Goal: Check status: Check status

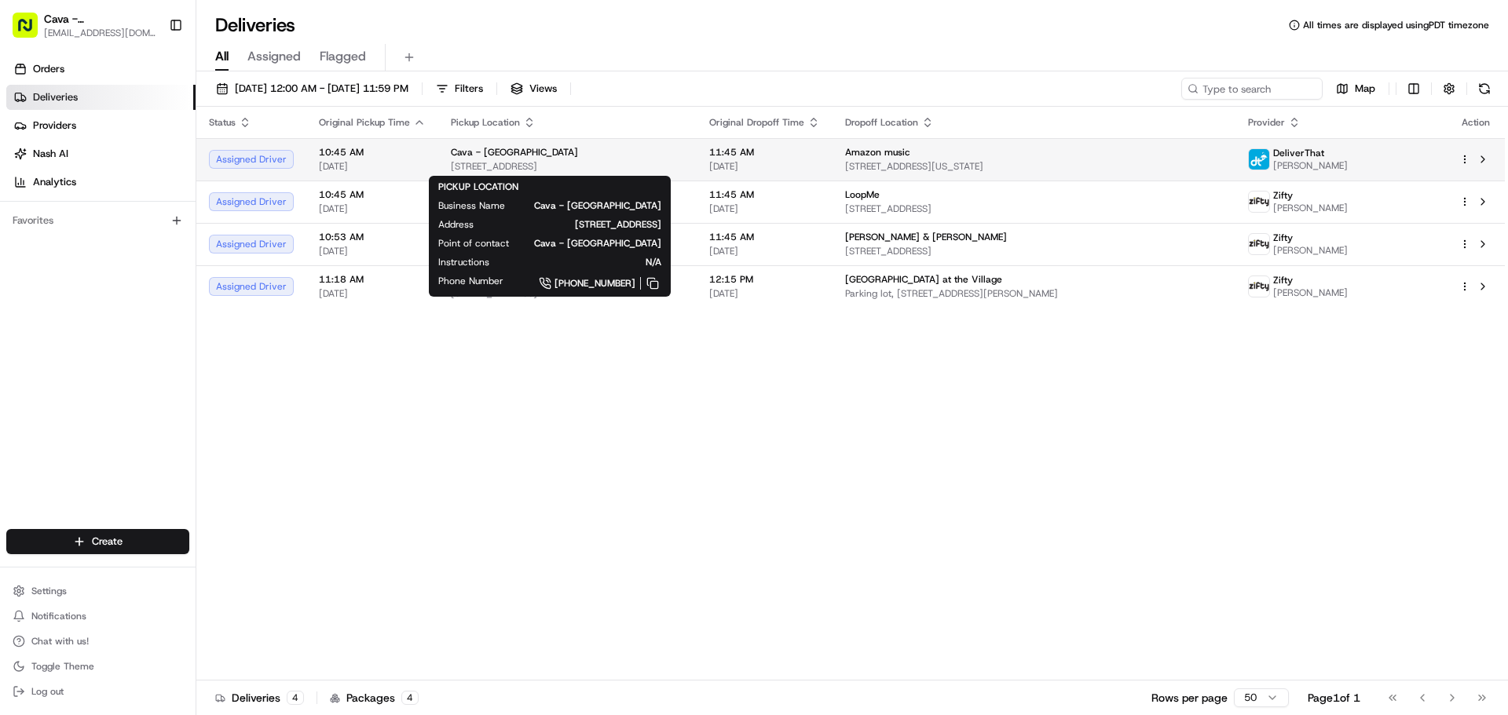
drag, startPoint x: 685, startPoint y: 166, endPoint x: 707, endPoint y: 145, distance: 30.0
click at [684, 159] on div "Cava - Hollywood [STREET_ADDRESS]" at bounding box center [567, 159] width 233 height 27
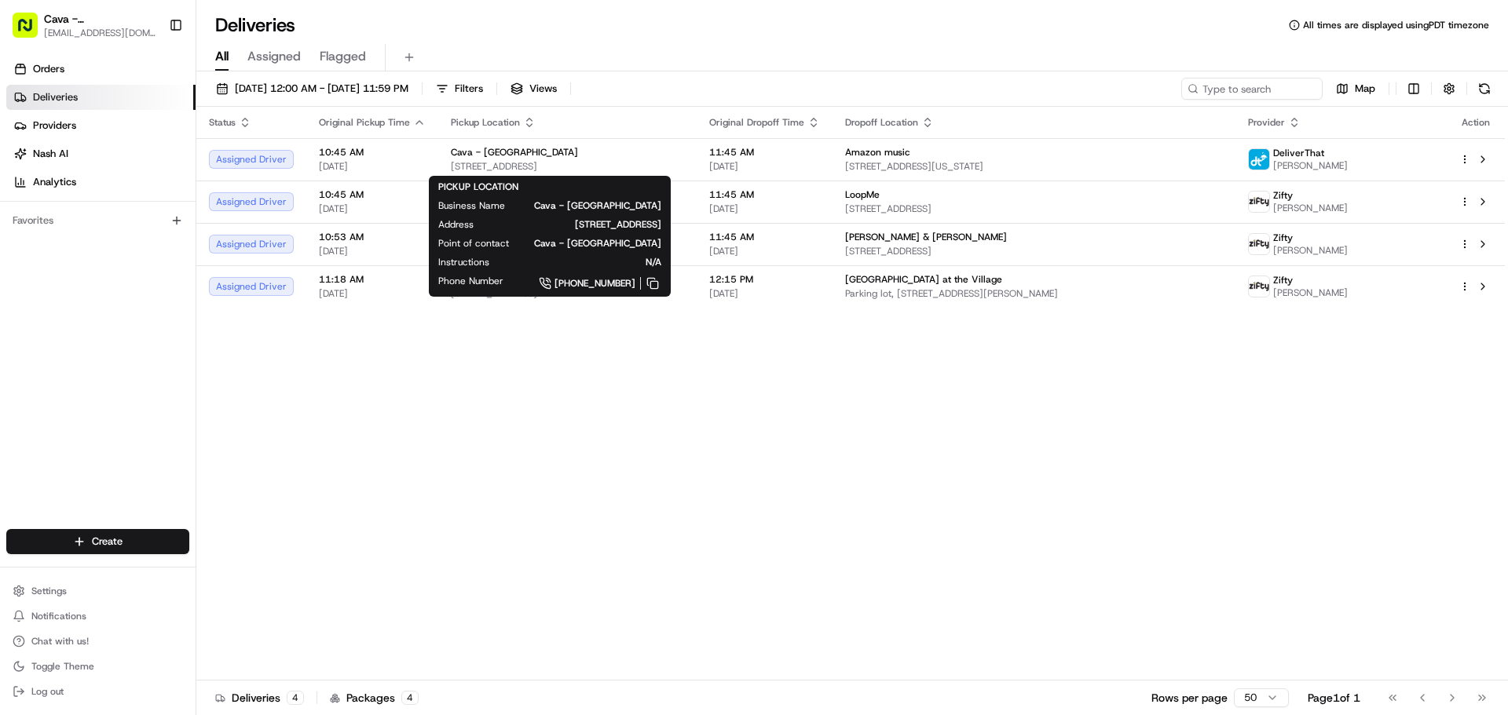
click at [671, 176] on div "PICKUP LOCATION Business Name Cava - [GEOGRAPHIC_DATA] Address [STREET_ADDRESS]…" at bounding box center [550, 236] width 242 height 121
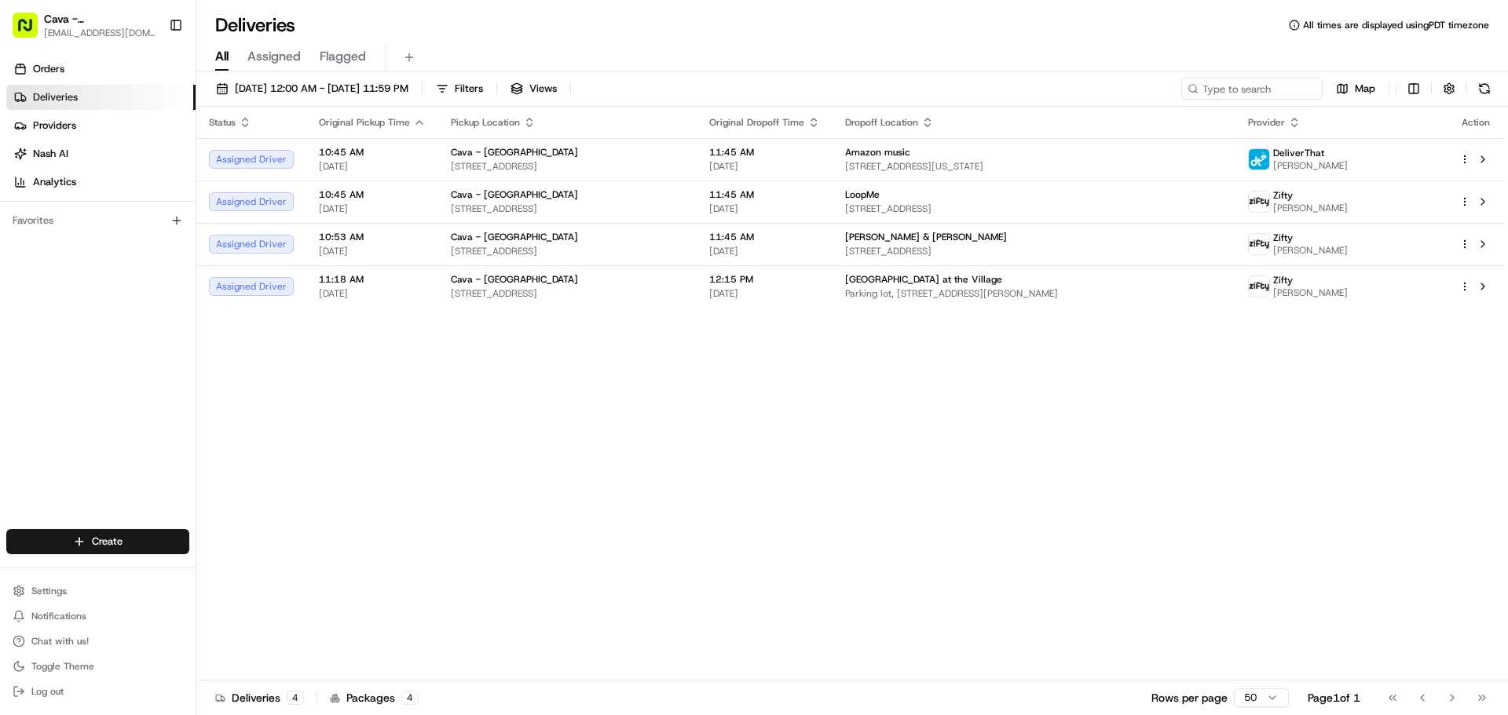
drag, startPoint x: 484, startPoint y: 394, endPoint x: 514, endPoint y: 356, distance: 47.6
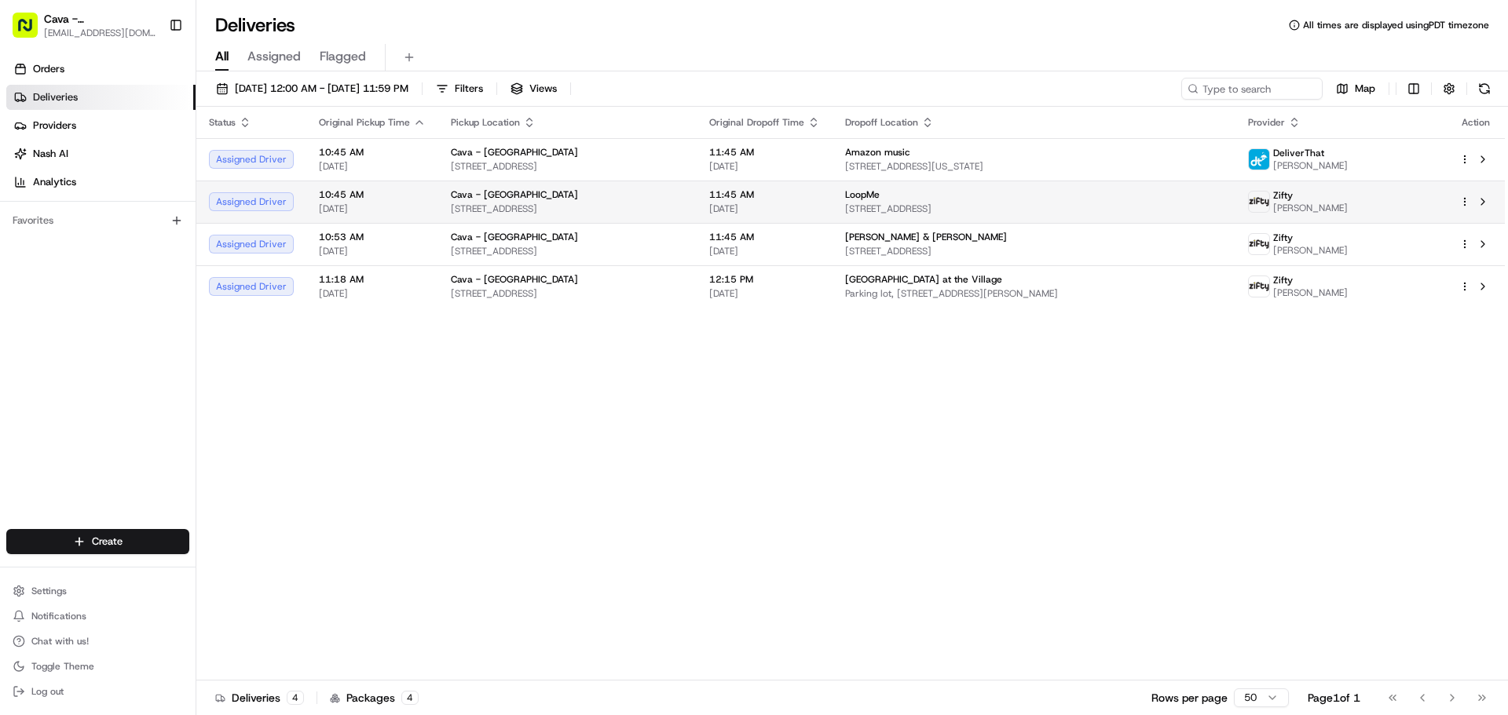
click at [593, 207] on span "[STREET_ADDRESS]" at bounding box center [567, 209] width 233 height 13
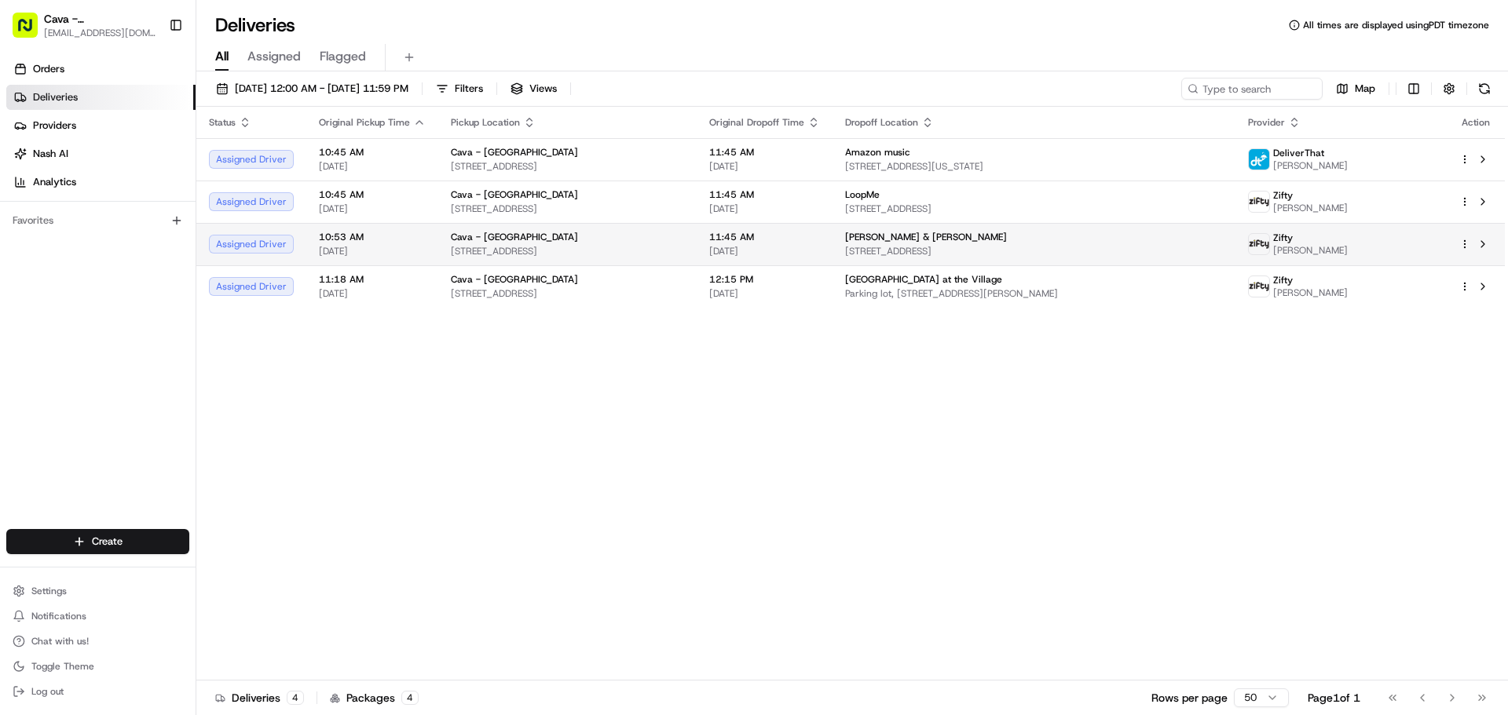
click at [809, 239] on span "11:45 AM" at bounding box center [764, 237] width 111 height 13
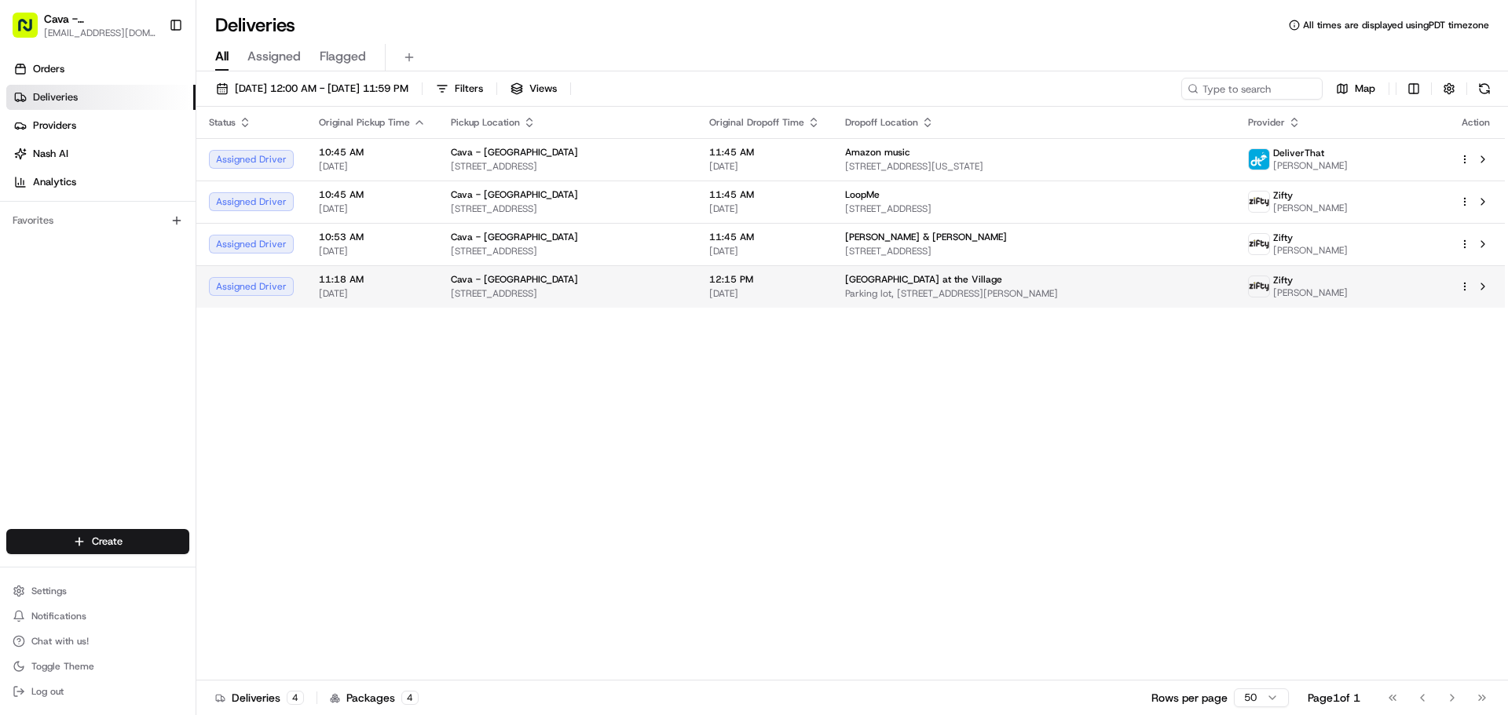
click at [784, 277] on span "12:15 PM" at bounding box center [764, 279] width 111 height 13
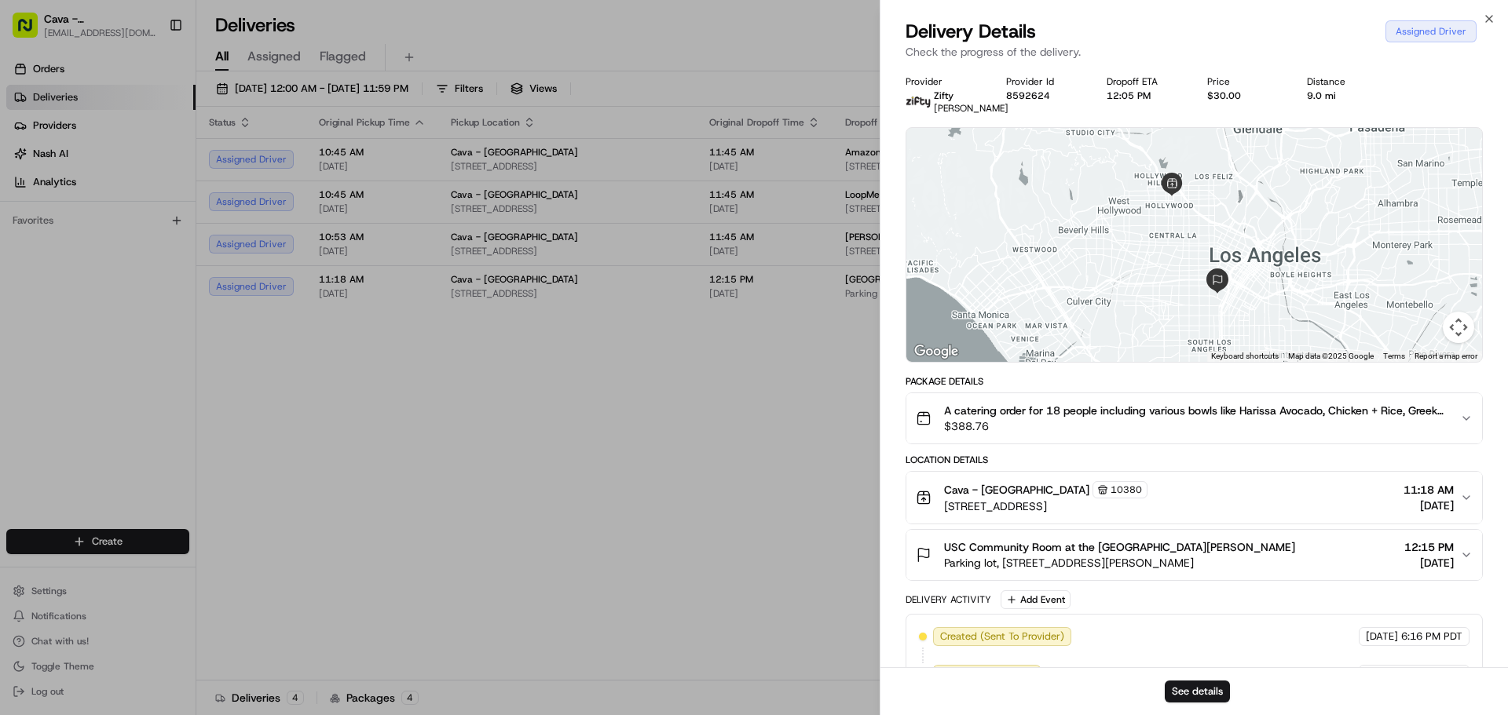
drag, startPoint x: 532, startPoint y: 504, endPoint x: 525, endPoint y: 528, distance: 24.8
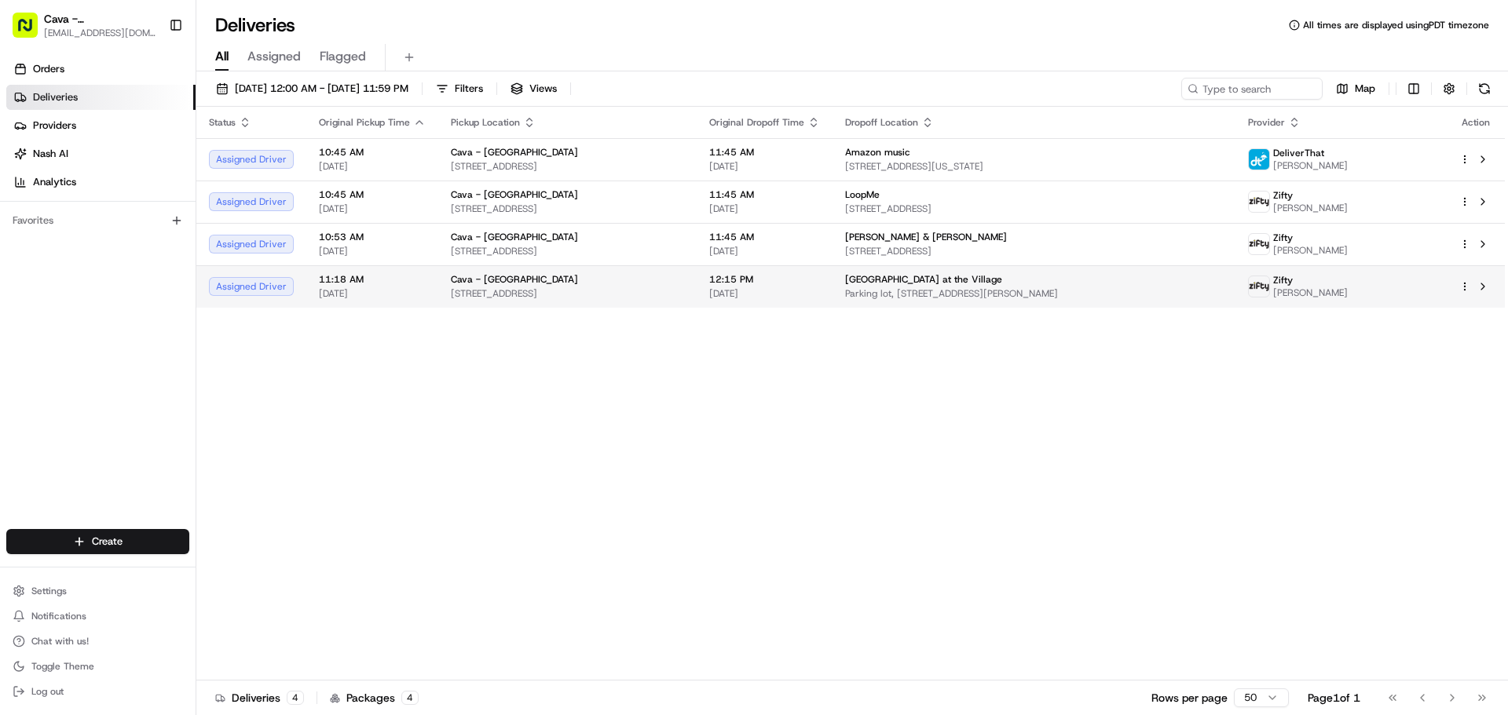
click at [764, 281] on span "12:15 PM" at bounding box center [764, 279] width 111 height 13
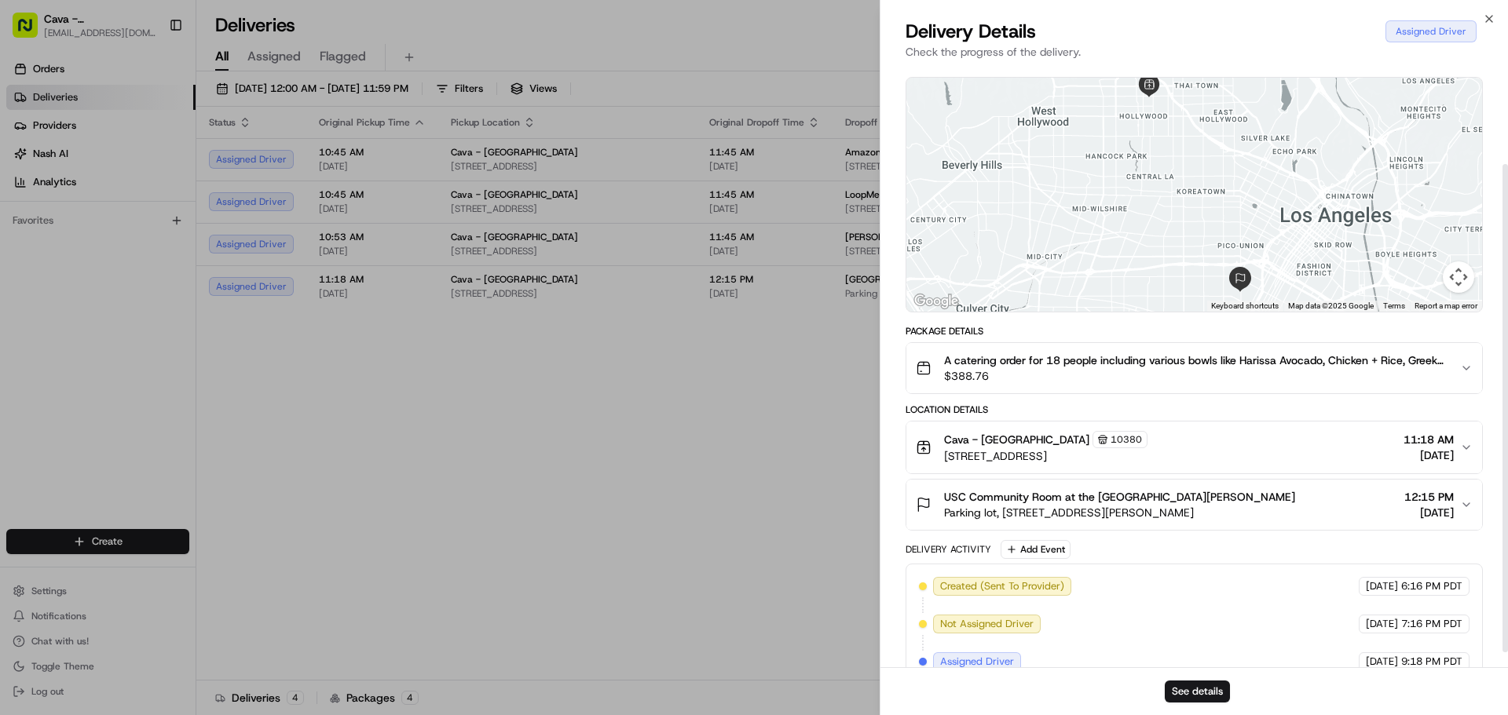
scroll to position [140, 0]
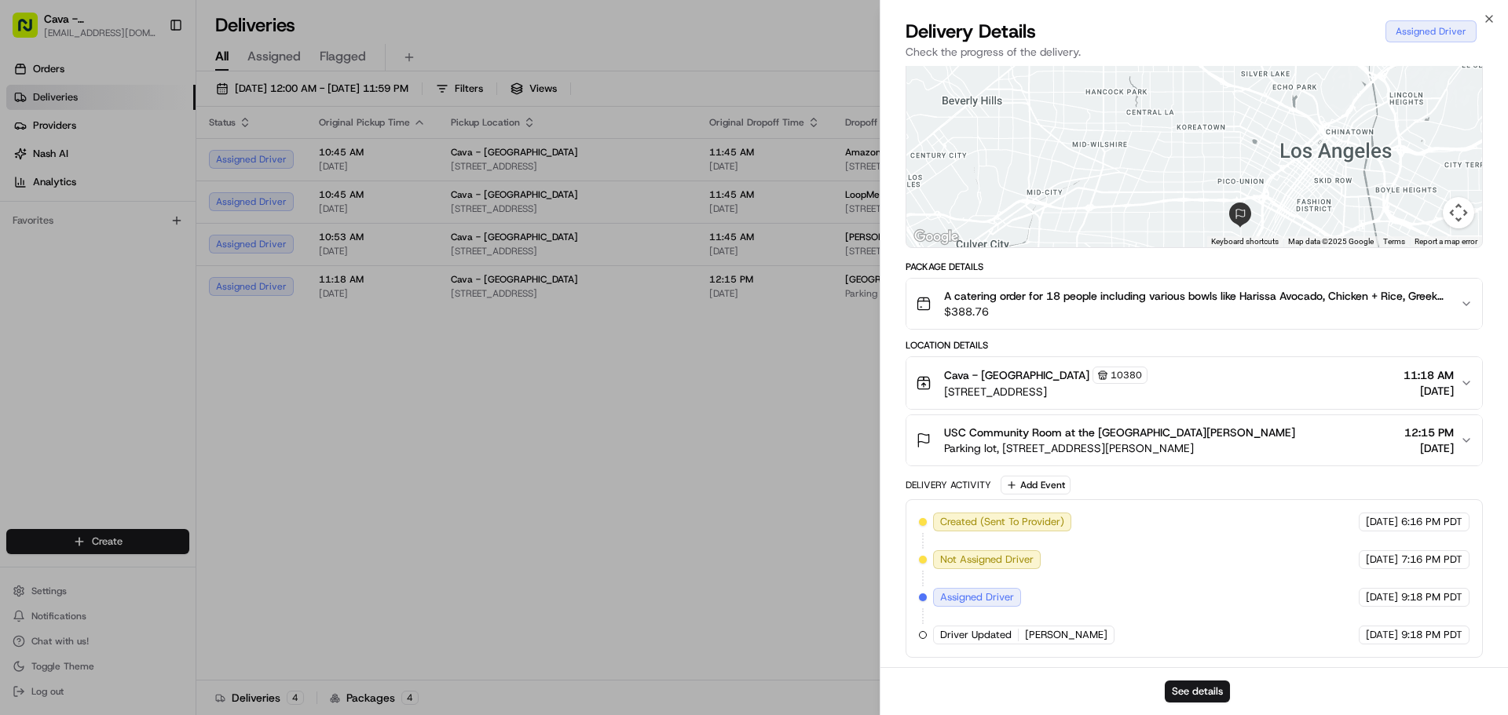
click at [1432, 393] on span "[DATE]" at bounding box center [1428, 391] width 50 height 16
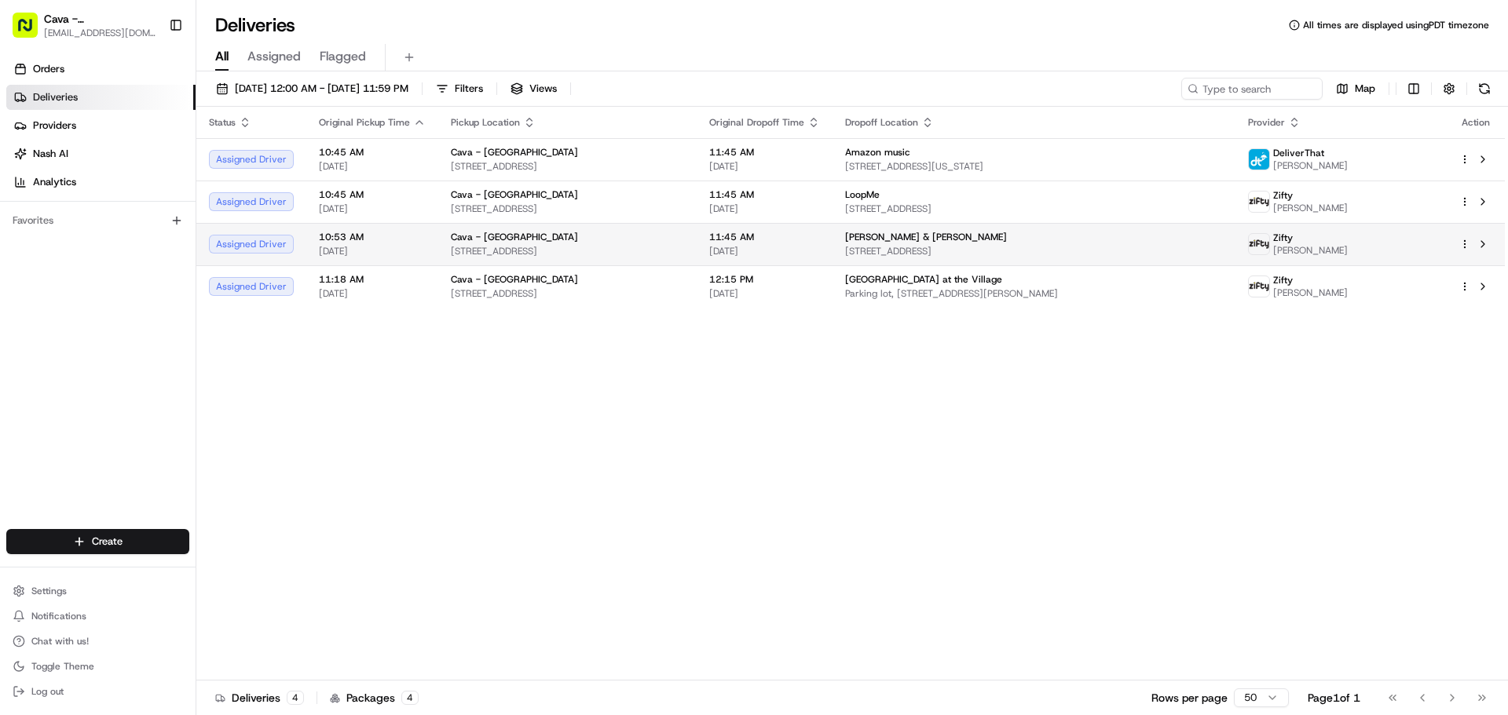
click at [602, 255] on span "[STREET_ADDRESS]" at bounding box center [567, 251] width 233 height 13
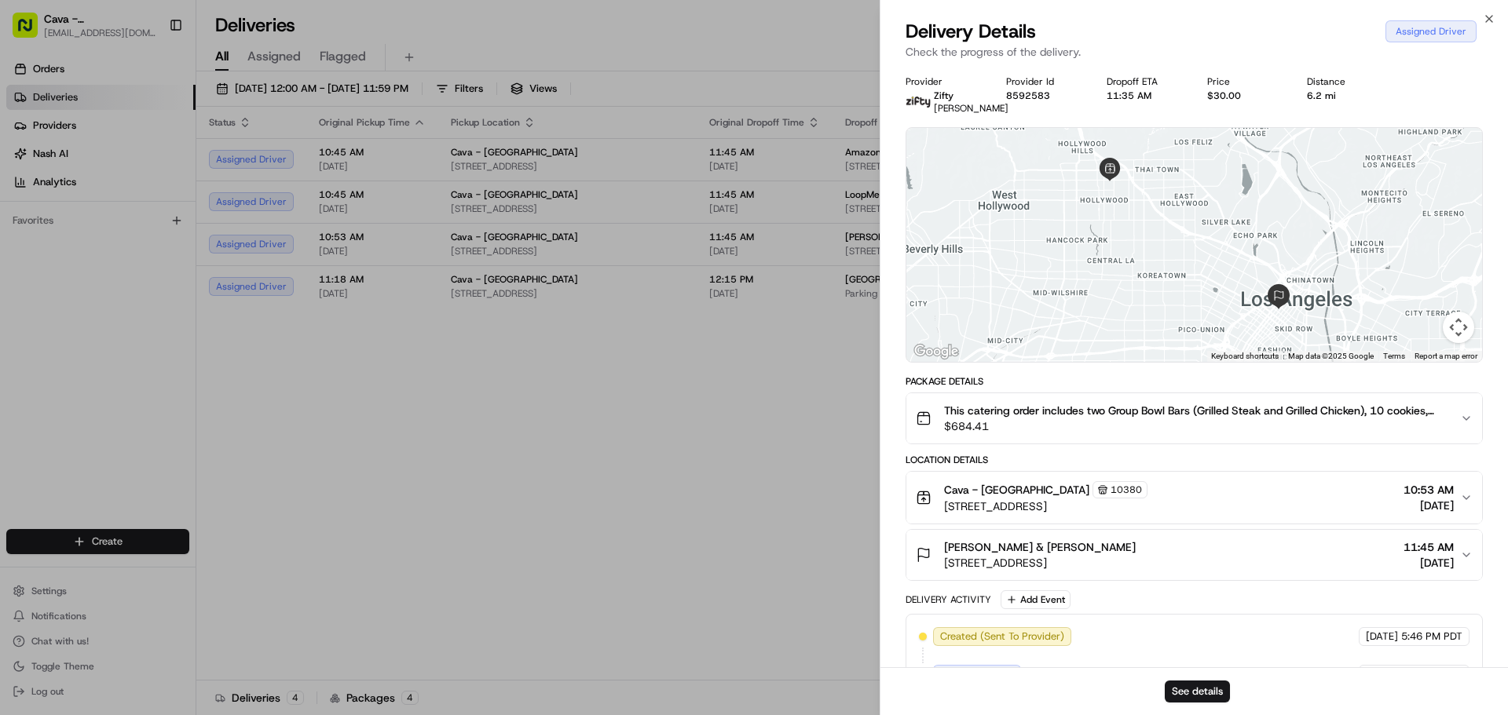
click at [1355, 508] on div "Cava - Hollywood 10380 [STREET_ADDRESS] 10:53 AM [DATE]" at bounding box center [1188, 497] width 544 height 33
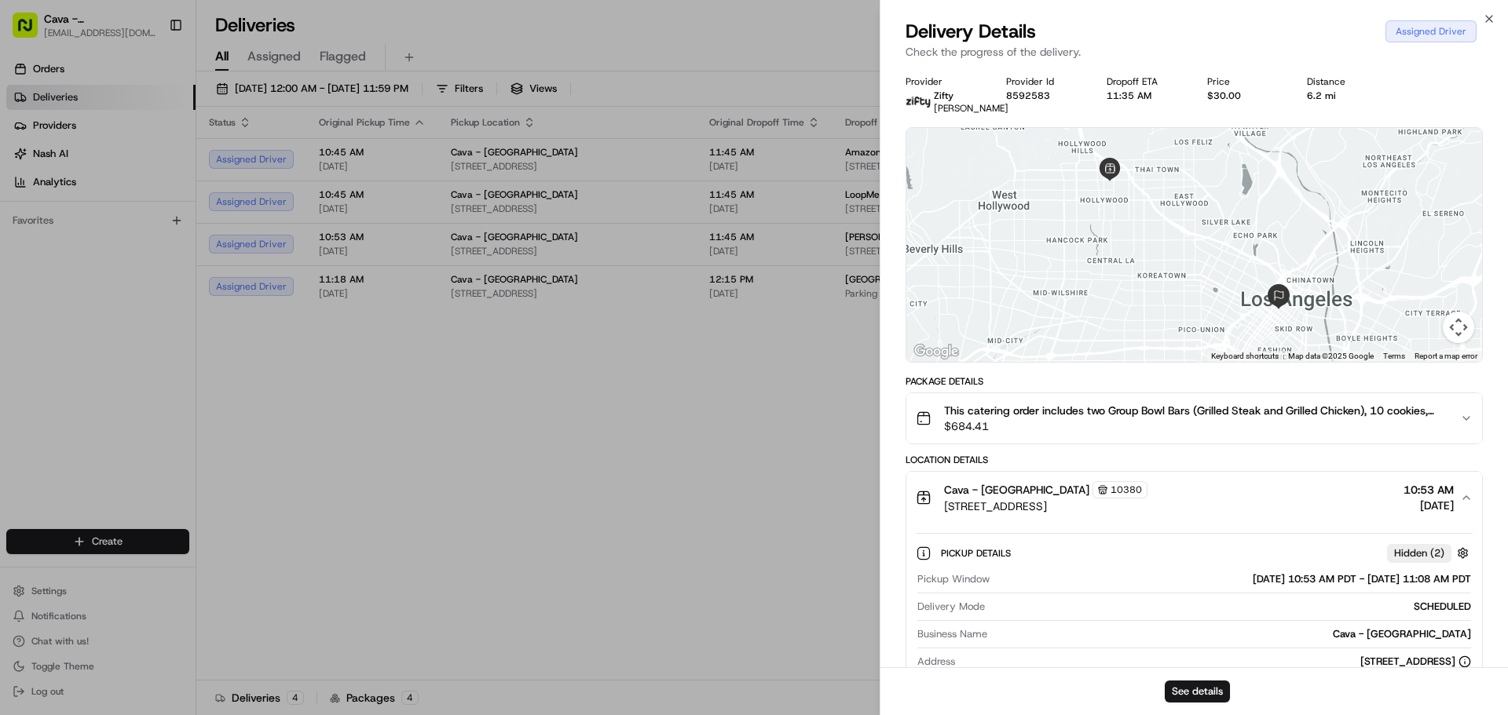
drag, startPoint x: 772, startPoint y: 528, endPoint x: 703, endPoint y: 370, distance: 173.0
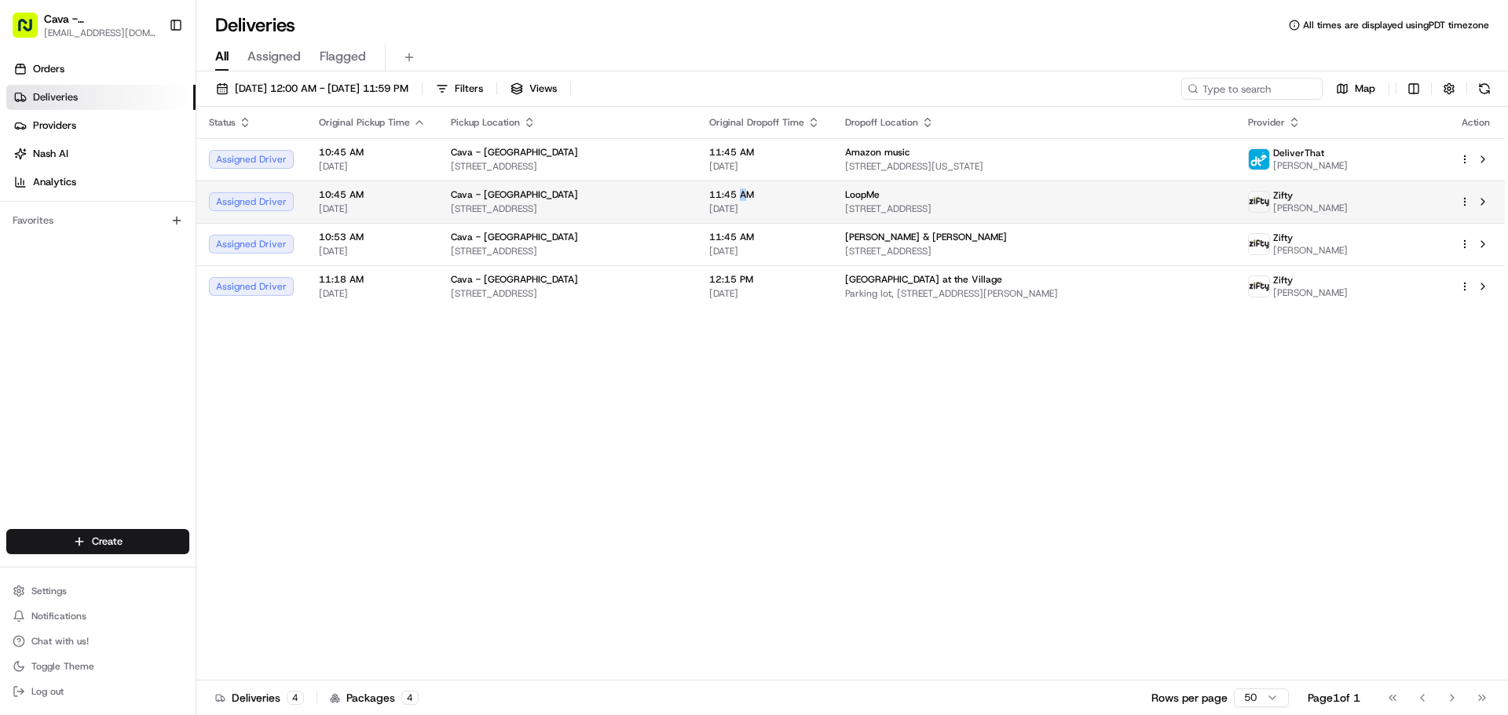
drag, startPoint x: 769, startPoint y: 201, endPoint x: 830, endPoint y: 203, distance: 60.5
click at [772, 201] on div "11:45 AM [DATE]" at bounding box center [764, 201] width 111 height 27
click at [804, 205] on div "11:45 AM [DATE]" at bounding box center [764, 201] width 111 height 27
click at [817, 206] on span "[DATE]" at bounding box center [764, 209] width 111 height 13
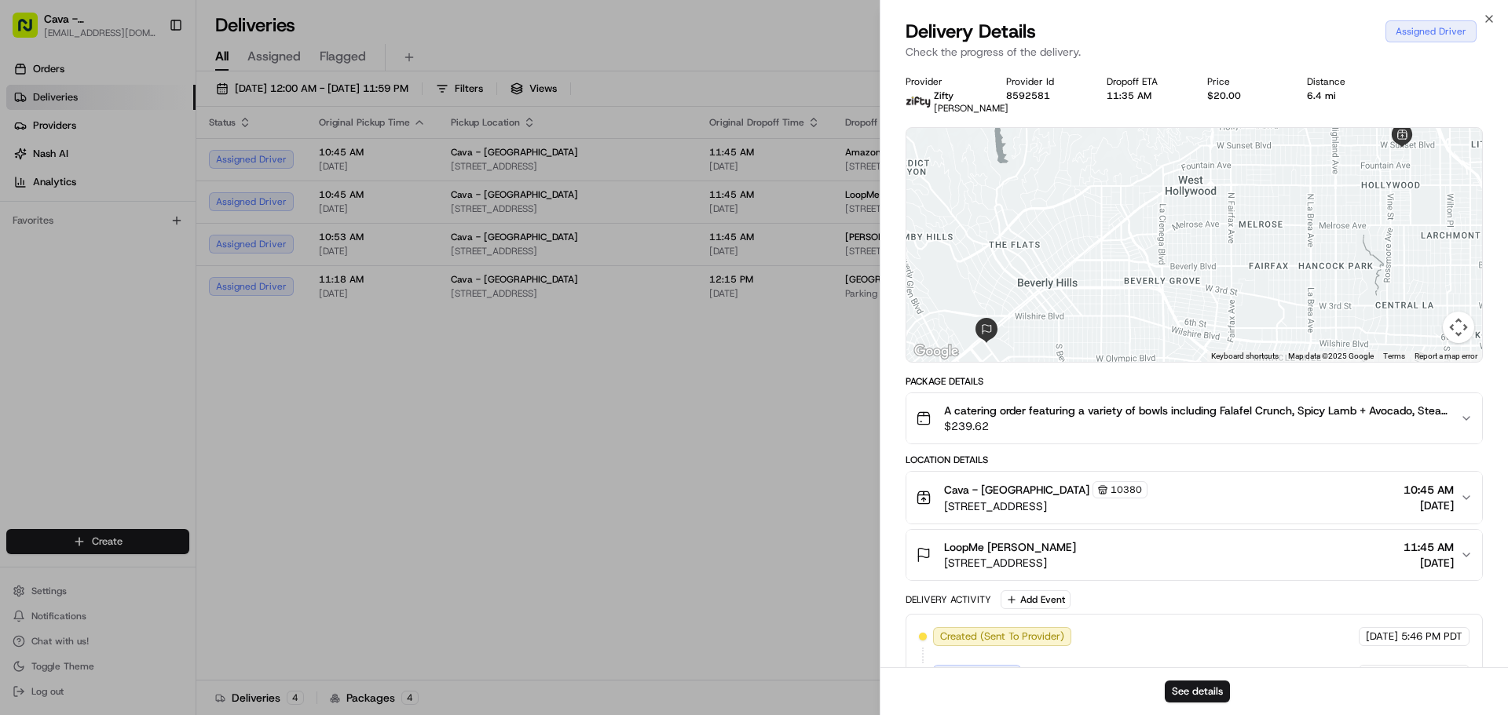
click at [1403, 514] on span "[DATE]" at bounding box center [1428, 506] width 50 height 16
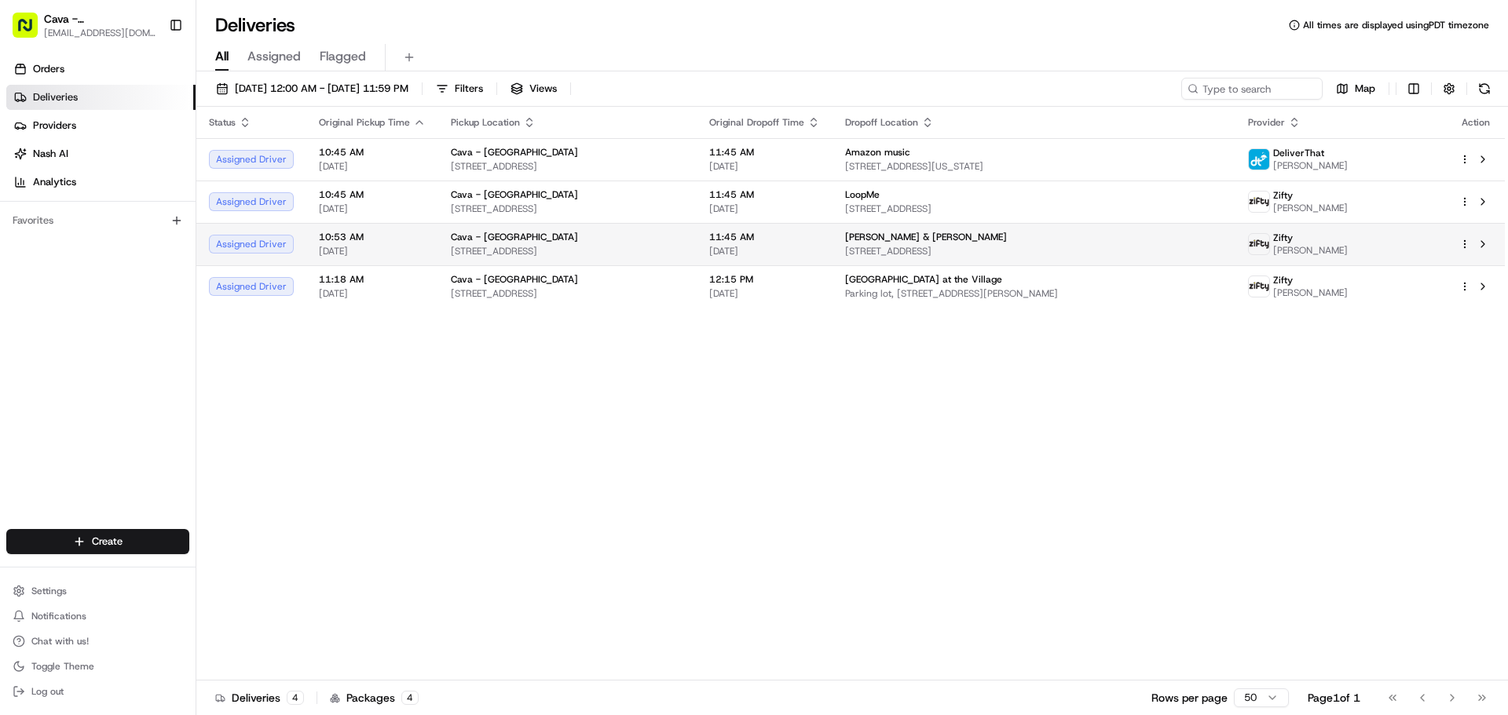
drag, startPoint x: 684, startPoint y: 462, endPoint x: 696, endPoint y: 262, distance: 199.8
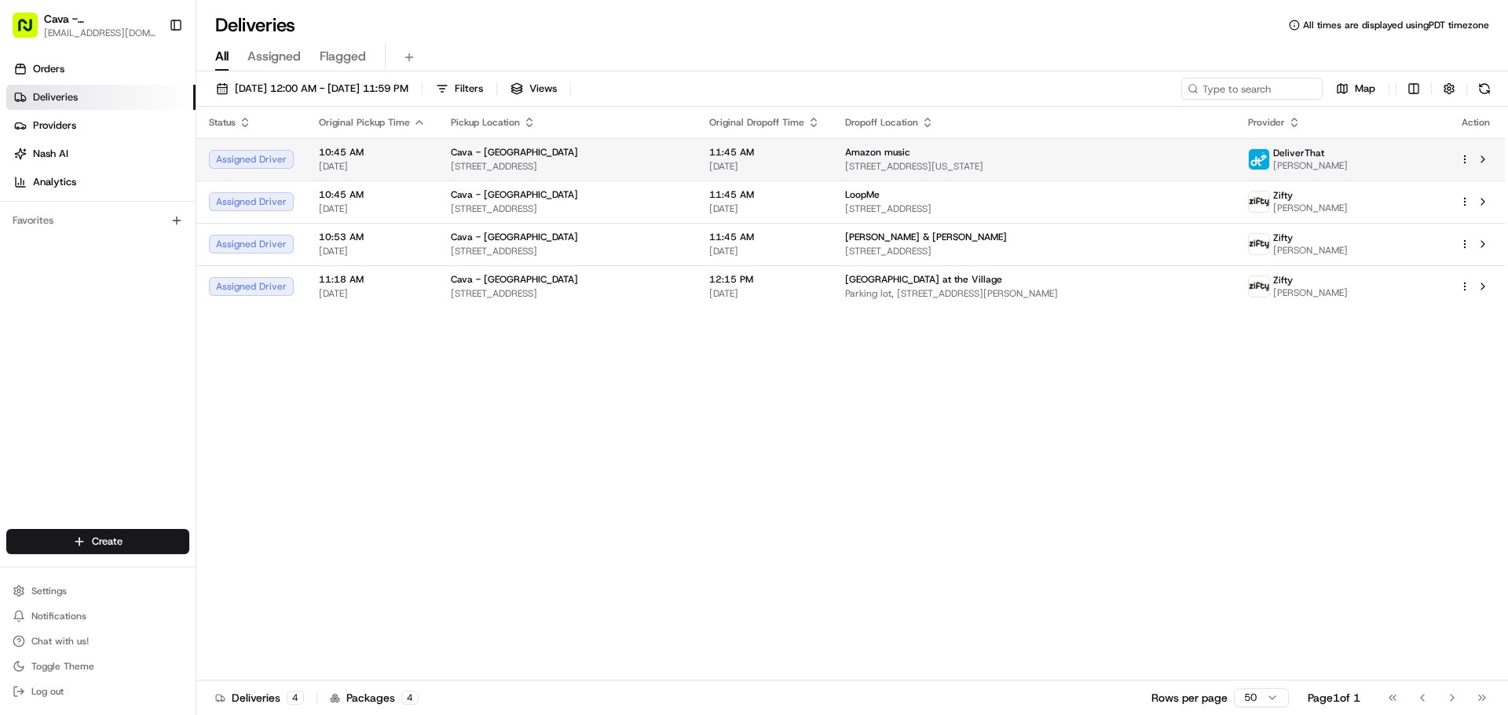
click at [767, 156] on span "11:45 AM" at bounding box center [764, 152] width 111 height 13
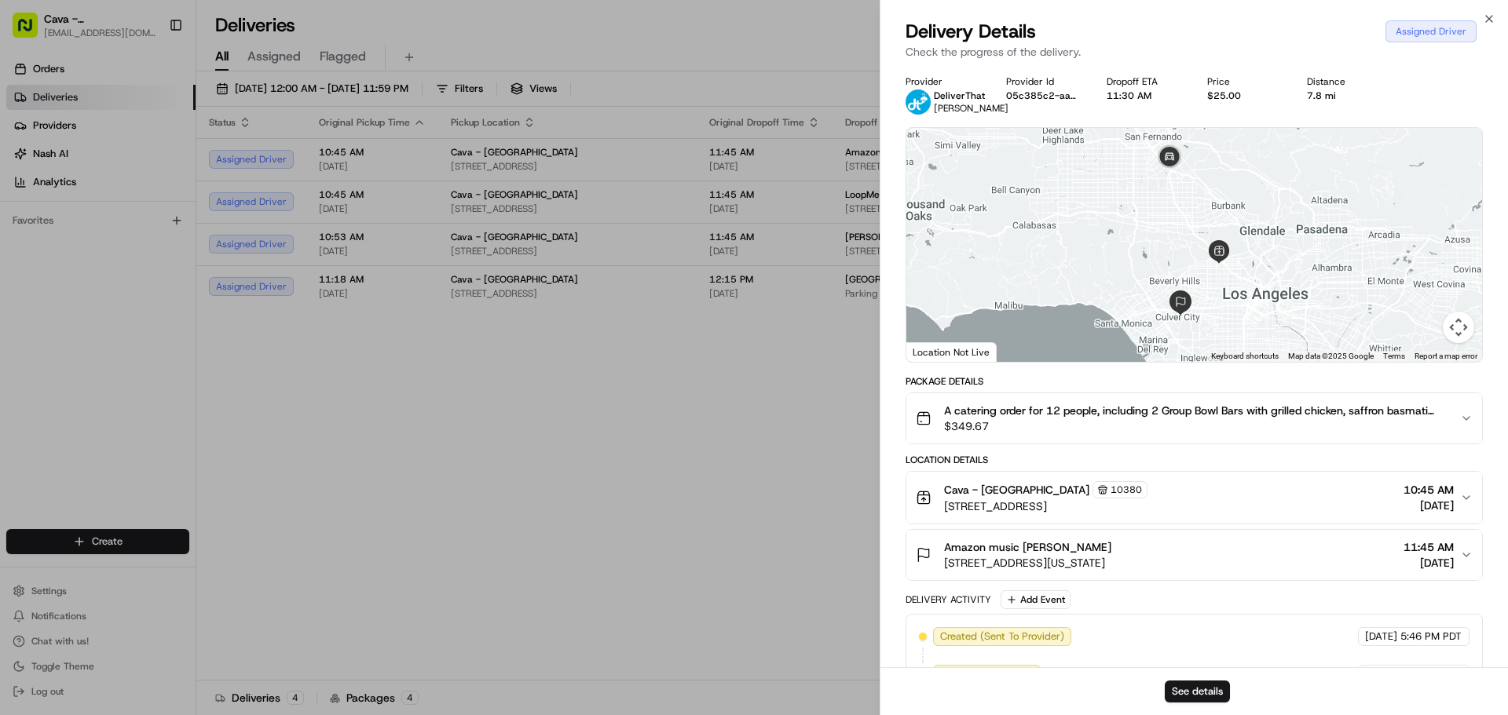
click at [1424, 511] on span "[DATE]" at bounding box center [1428, 506] width 50 height 16
